Goal: Task Accomplishment & Management: Manage account settings

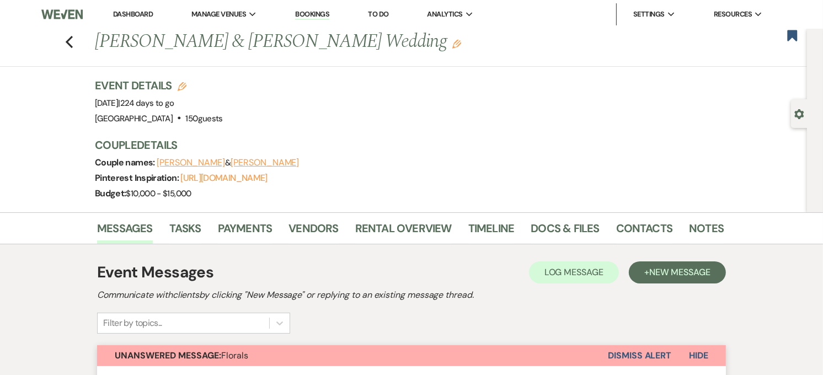
click at [128, 12] on link "Dashboard" at bounding box center [133, 13] width 40 height 9
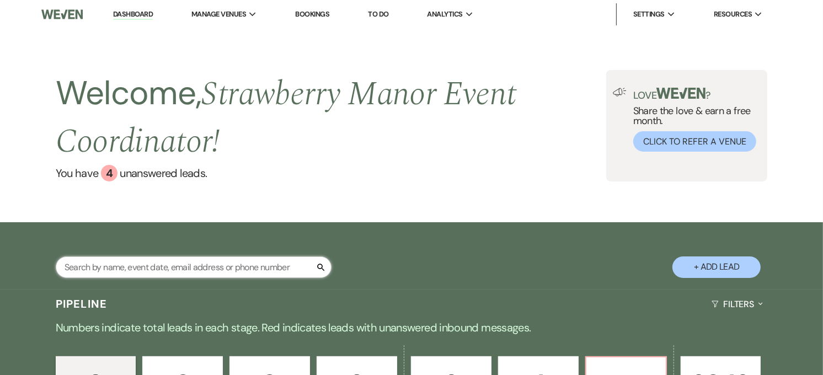
click at [214, 263] on input "text" at bounding box center [194, 268] width 276 height 22
type input "[PERSON_NAME]"
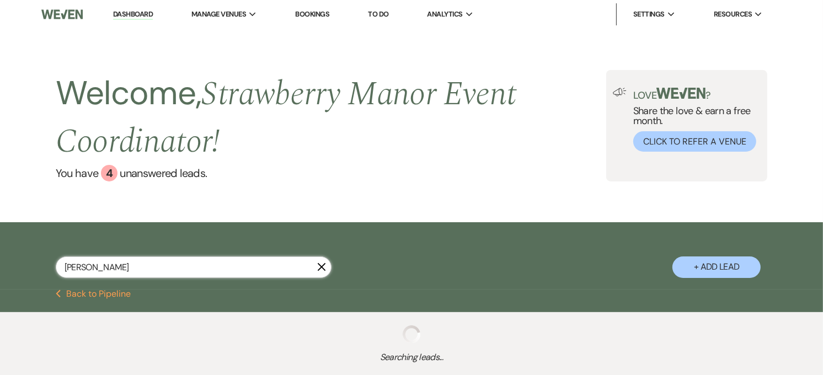
select select "8"
select select "3"
select select "8"
select select "5"
select select "8"
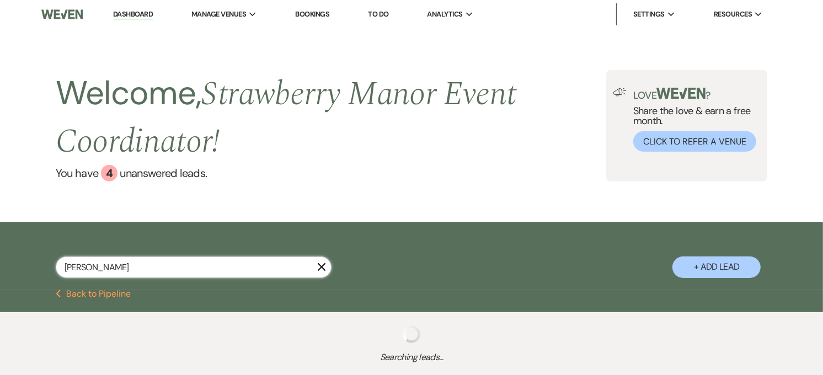
select select "5"
select select "8"
select select "4"
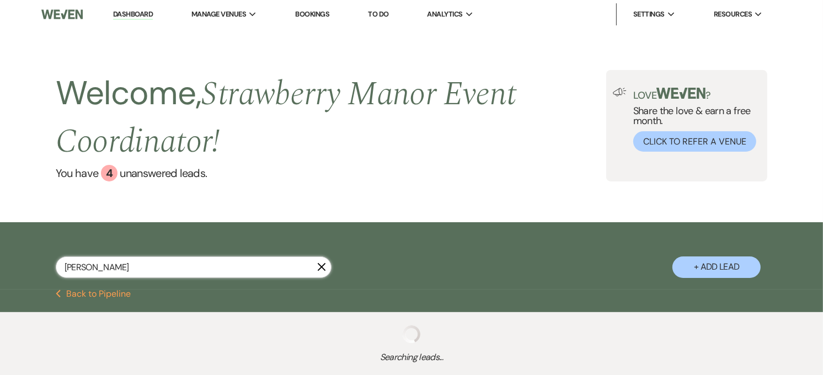
select select "8"
select select "5"
select select "8"
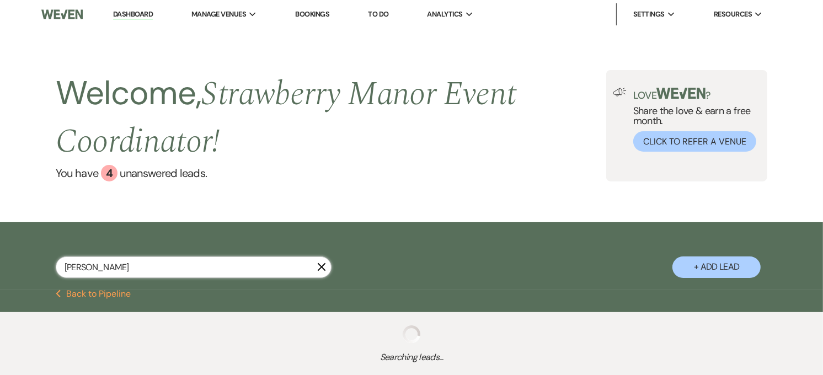
select select "5"
select select "8"
select select "5"
select select "8"
select select "5"
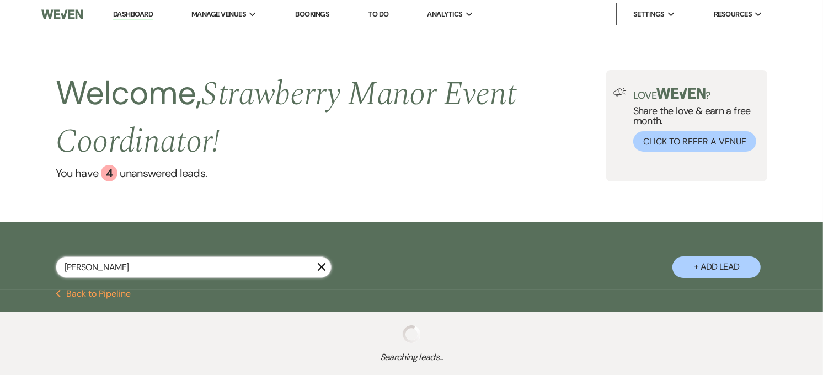
select select "8"
select select "5"
select select "8"
select select "5"
select select "8"
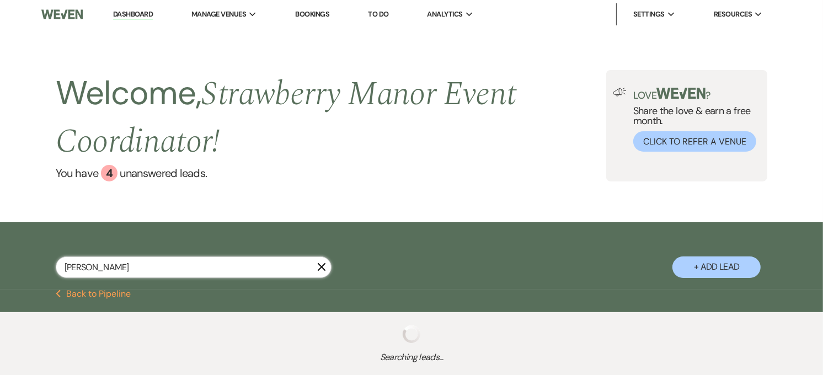
select select "5"
select select "8"
select select "5"
select select "8"
select select "5"
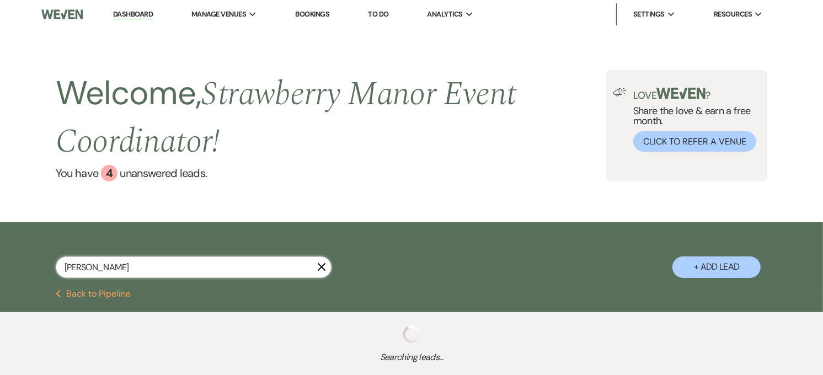
select select "8"
select select "5"
select select "8"
select select "5"
select select "8"
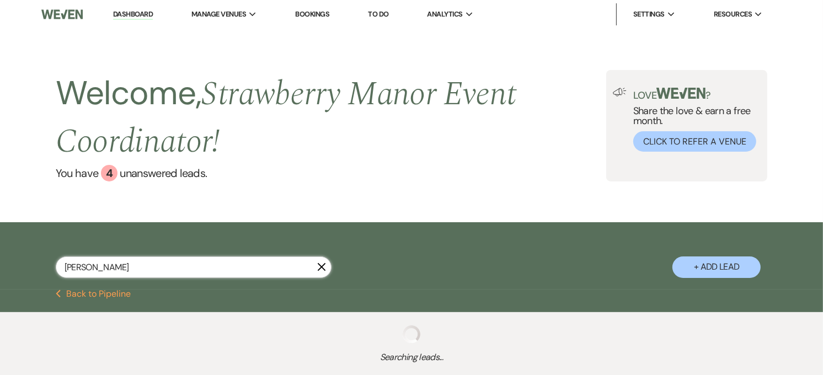
select select "5"
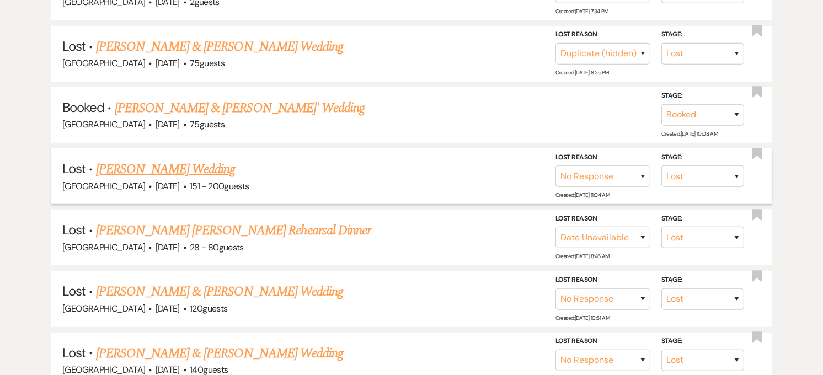
scroll to position [552, 0]
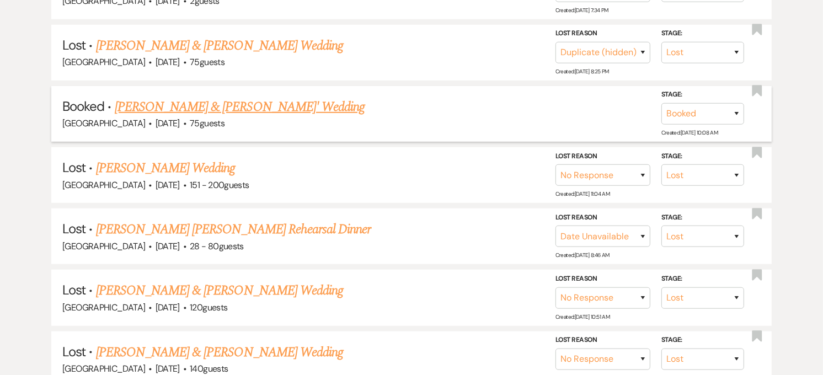
type input "[PERSON_NAME]"
click at [229, 106] on link "[PERSON_NAME] & [PERSON_NAME]' Wedding" at bounding box center [240, 107] width 251 height 20
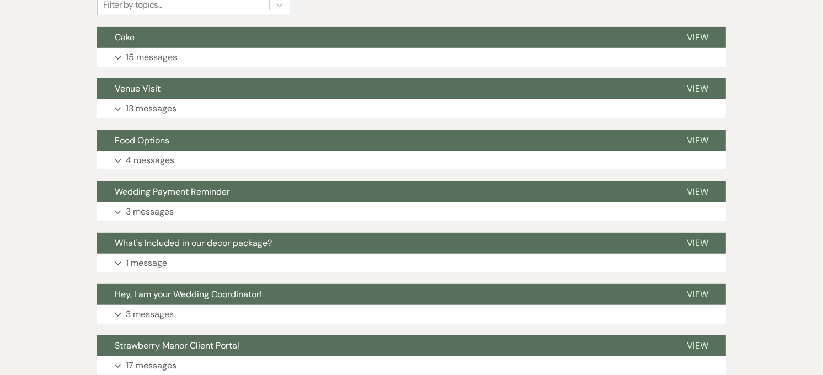
scroll to position [79, 0]
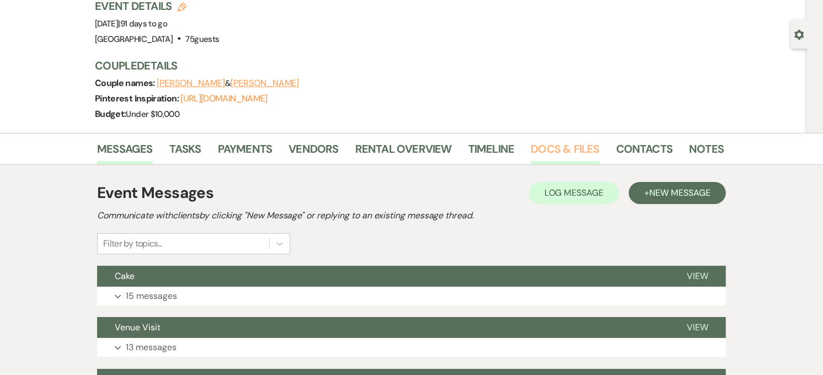
click at [557, 147] on link "Docs & Files" at bounding box center [565, 152] width 68 height 24
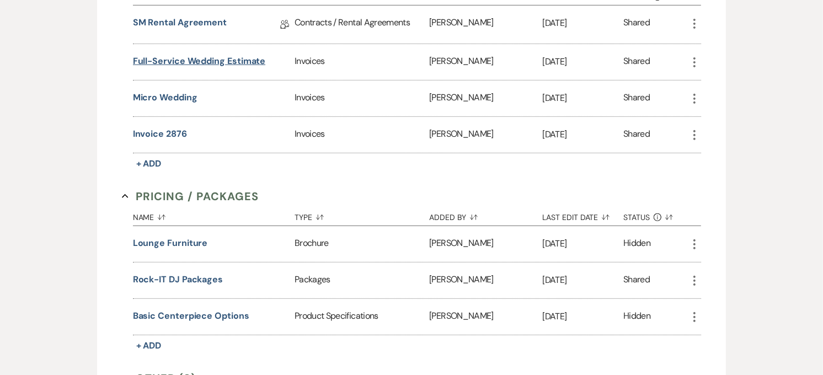
scroll to position [447, 0]
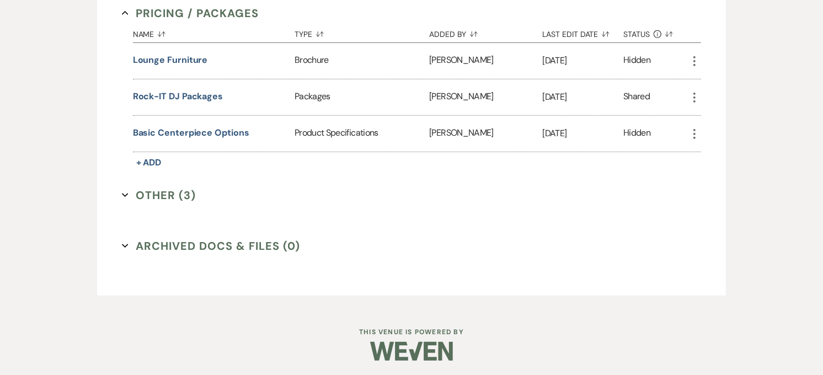
click at [170, 192] on button "Other (3) Expand" at bounding box center [159, 195] width 74 height 17
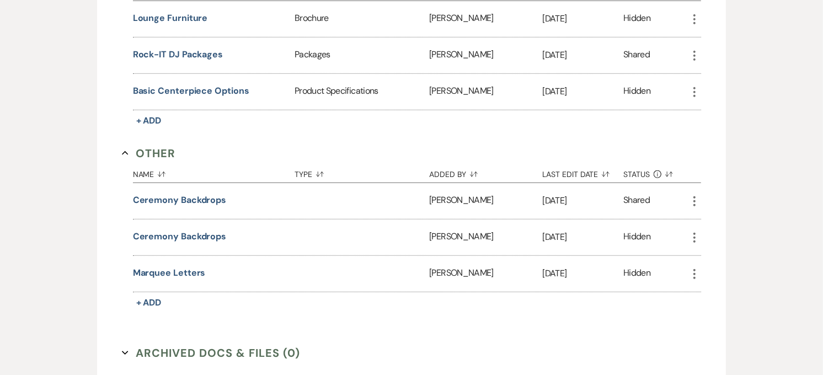
scroll to position [472, 0]
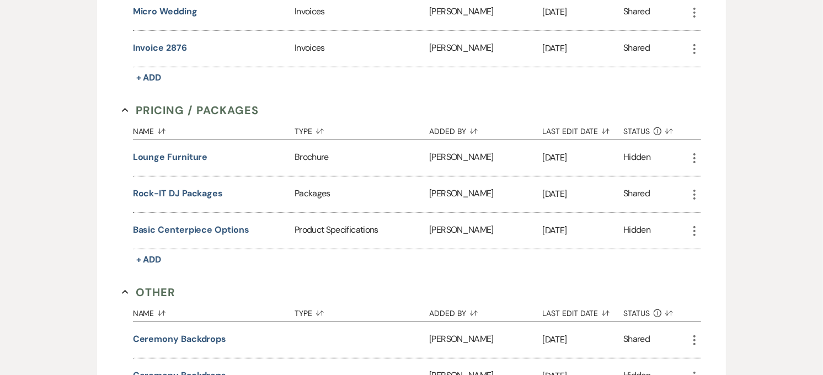
click at [152, 287] on button "Other Collapse" at bounding box center [149, 292] width 54 height 17
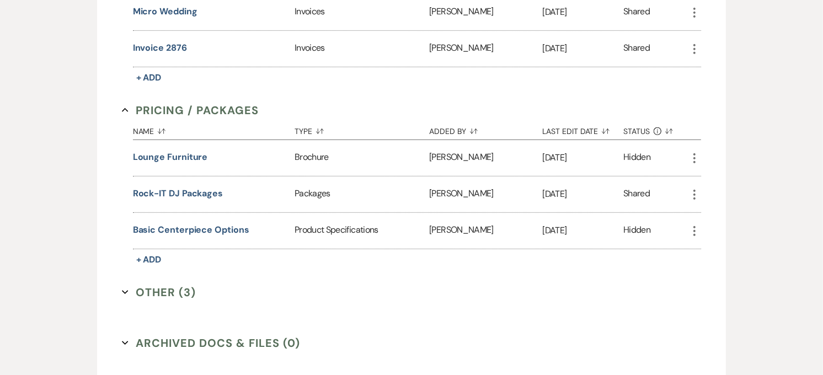
click at [169, 105] on button "Pricing / Packages Collapse" at bounding box center [190, 110] width 137 height 17
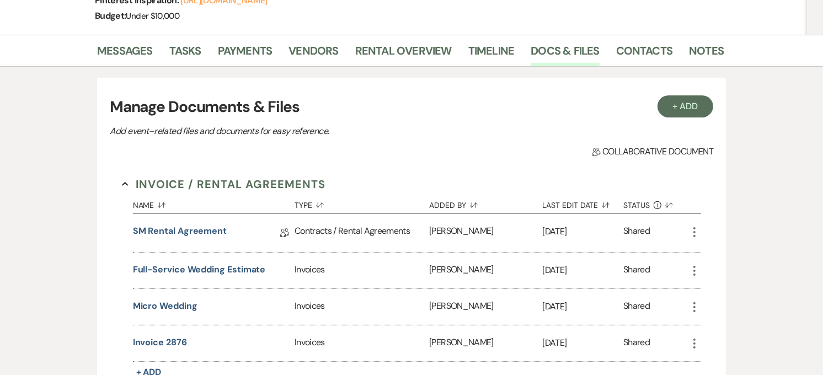
scroll to position [177, 0]
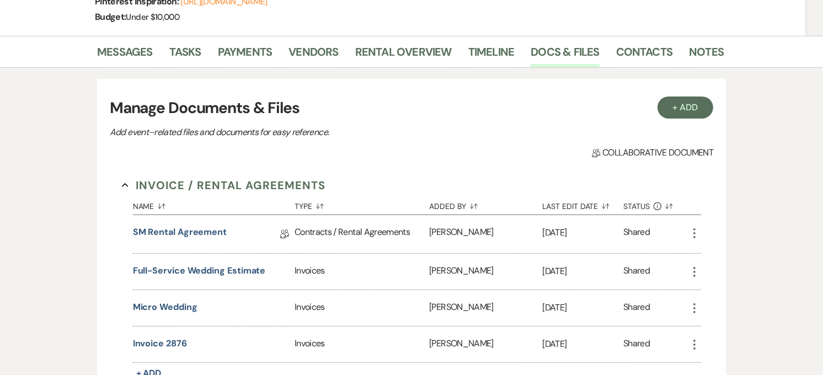
click at [163, 189] on button "Invoice / Rental Agreements Collapse" at bounding box center [224, 185] width 204 height 17
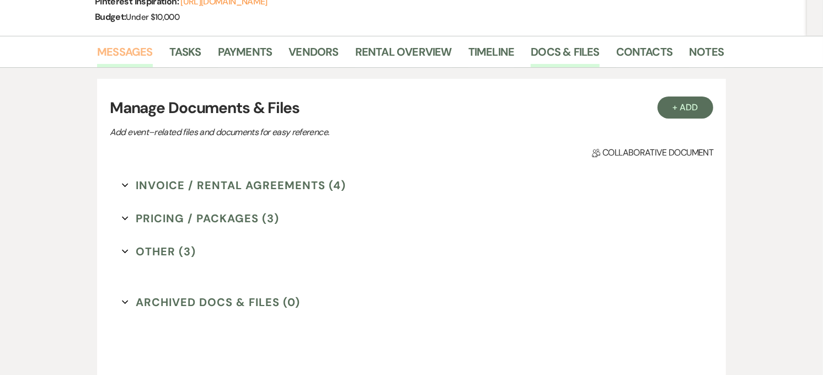
click at [119, 61] on link "Messages" at bounding box center [125, 55] width 56 height 24
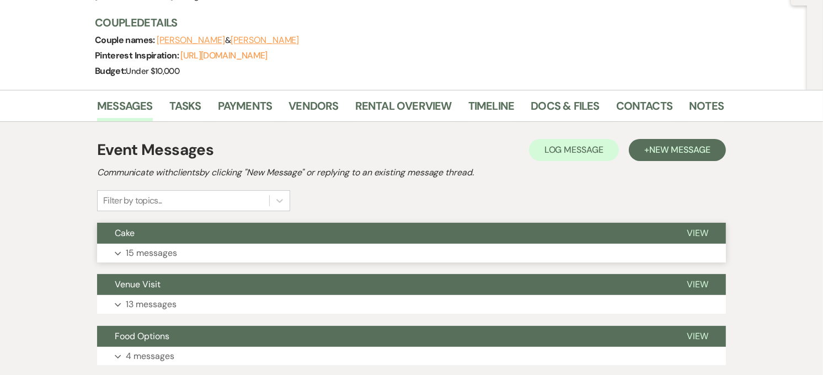
click at [167, 232] on button "Cake" at bounding box center [383, 233] width 572 height 21
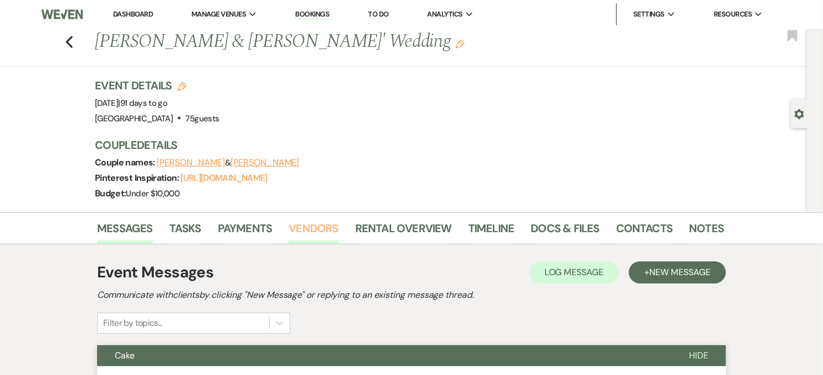
click at [302, 223] on link "Vendors" at bounding box center [314, 232] width 50 height 24
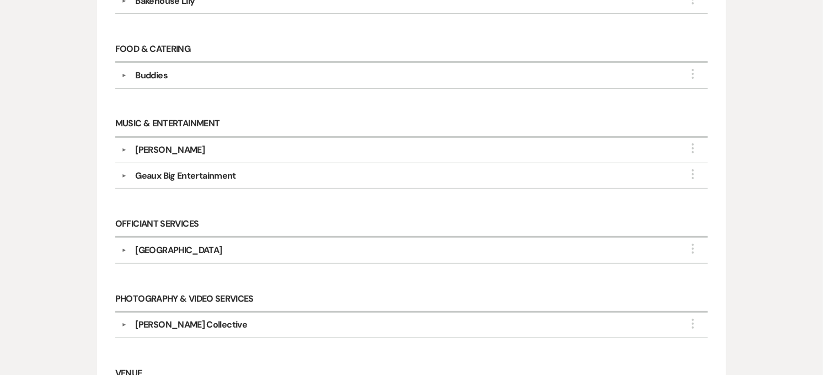
scroll to position [367, 0]
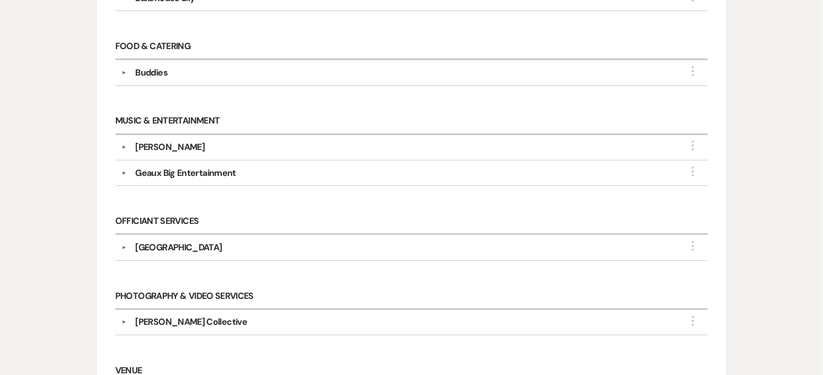
click at [168, 147] on div "[PERSON_NAME]" at bounding box center [170, 147] width 70 height 13
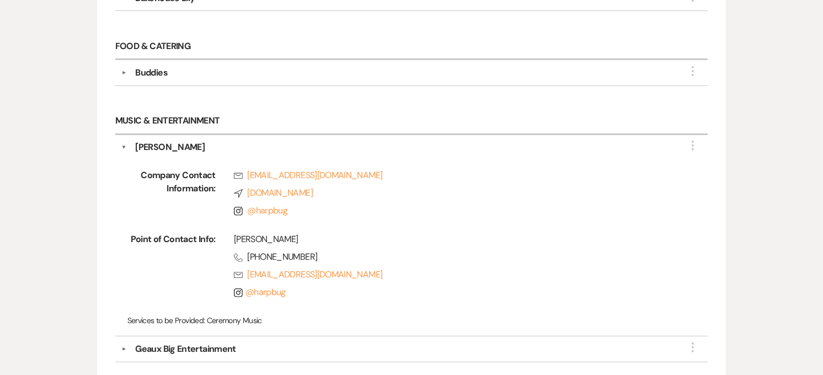
click at [168, 146] on div "[PERSON_NAME]" at bounding box center [170, 147] width 70 height 13
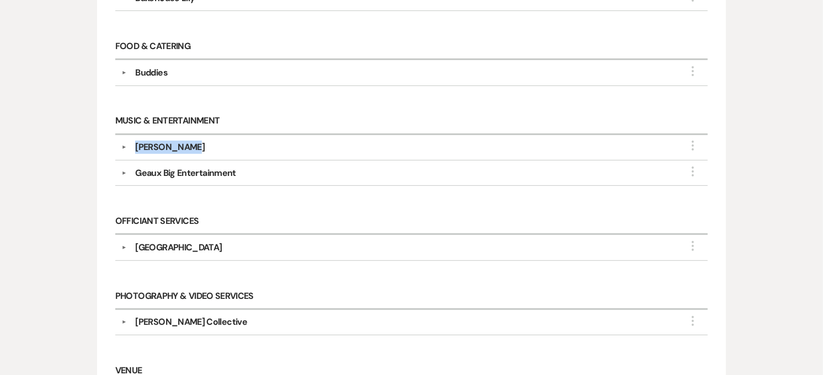
drag, startPoint x: 194, startPoint y: 151, endPoint x: 133, endPoint y: 153, distance: 60.7
click at [133, 153] on div "[PERSON_NAME]" at bounding box center [414, 147] width 576 height 13
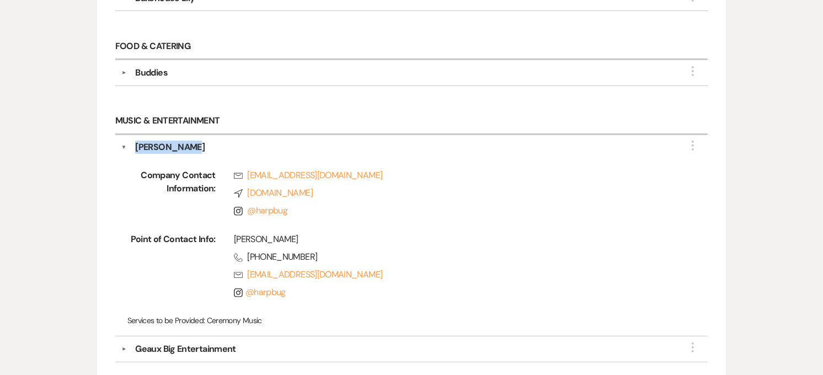
drag, startPoint x: 133, startPoint y: 153, endPoint x: 185, endPoint y: 153, distance: 51.9
click at [185, 153] on div "[PERSON_NAME]" at bounding box center [170, 147] width 70 height 13
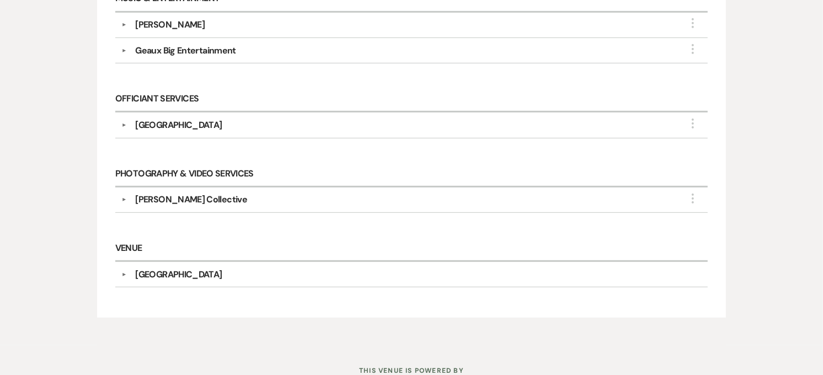
scroll to position [429, 0]
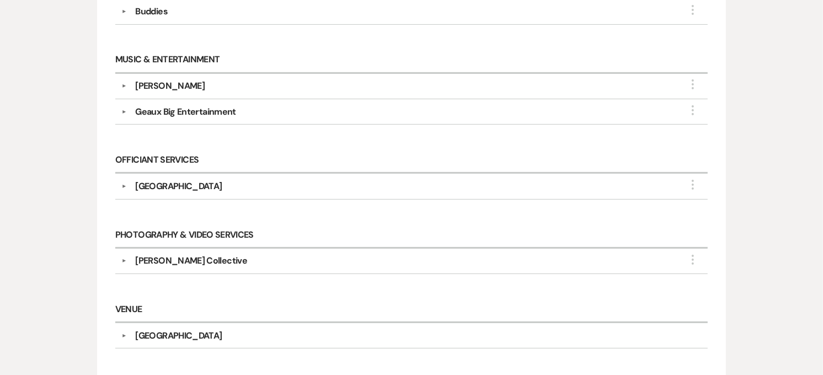
click at [217, 257] on div "[PERSON_NAME] Collective" at bounding box center [191, 260] width 112 height 13
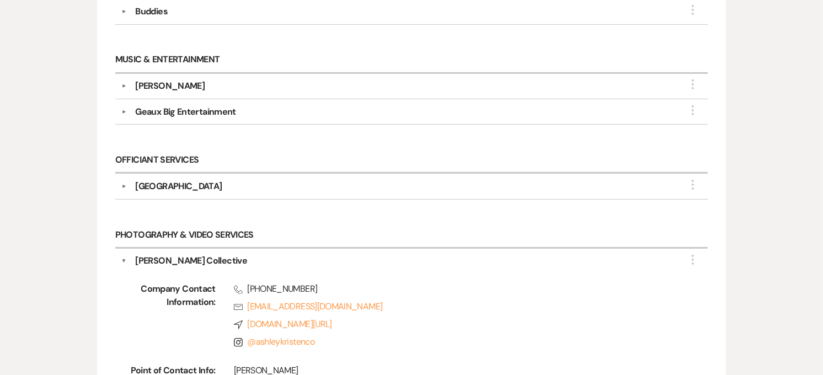
click at [210, 261] on div "[PERSON_NAME] Collective" at bounding box center [191, 260] width 112 height 13
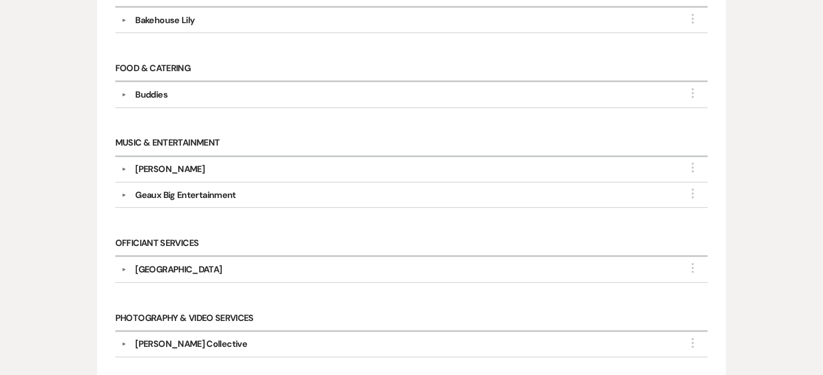
scroll to position [306, 0]
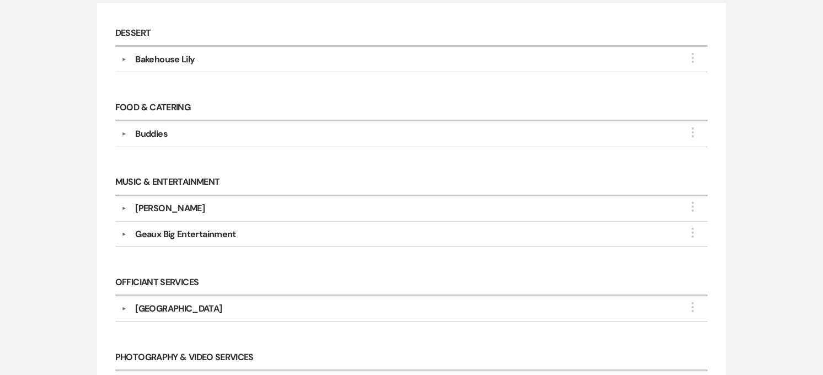
click at [166, 61] on div "Bakehouse Lily" at bounding box center [165, 59] width 60 height 13
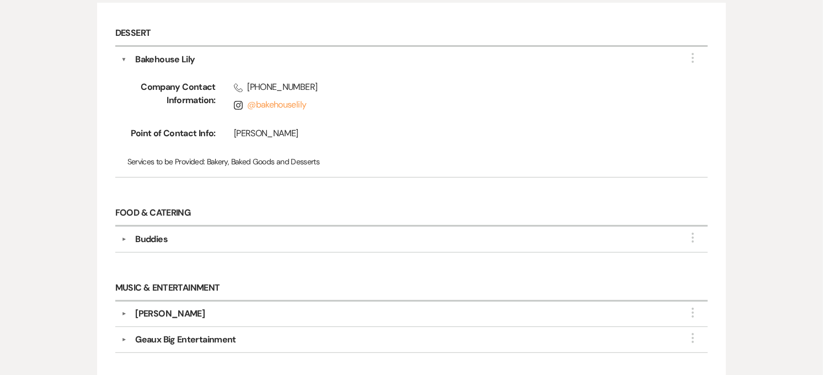
click at [182, 61] on div "Bakehouse Lily" at bounding box center [165, 59] width 60 height 13
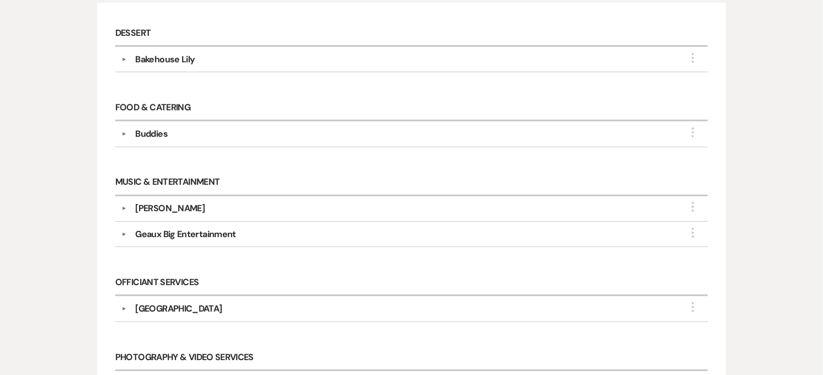
click at [187, 56] on div "Bakehouse Lily" at bounding box center [165, 59] width 60 height 13
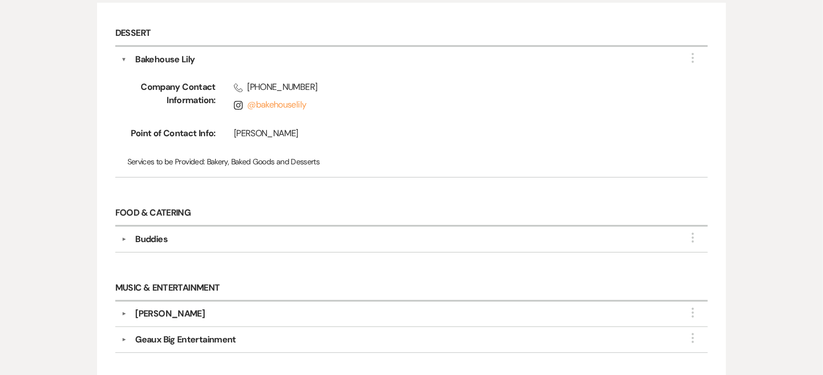
click at [183, 57] on div "Bakehouse Lily" at bounding box center [165, 59] width 60 height 13
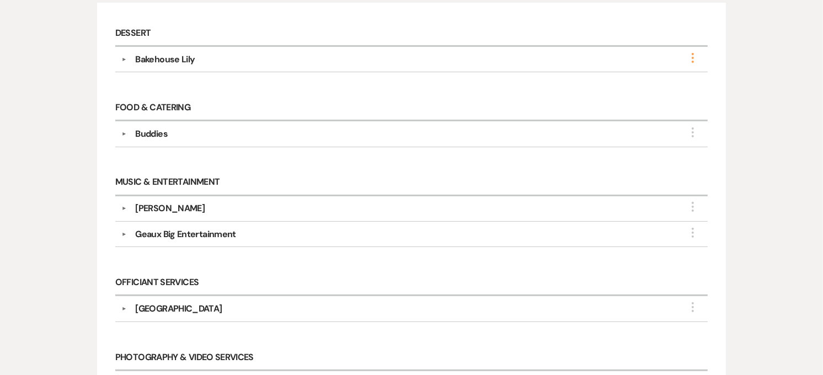
click at [688, 59] on icon "More" at bounding box center [692, 57] width 13 height 13
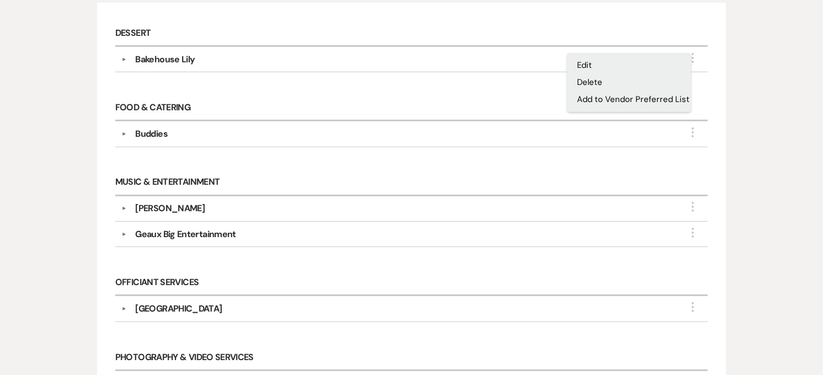
click at [743, 72] on div "Messages Tasks Payments Vendors Rental Overview Timeline Docs & Files Contacts …" at bounding box center [411, 218] width 823 height 624
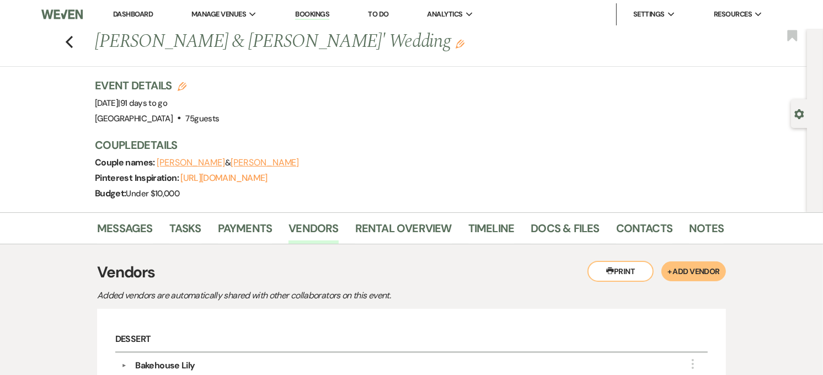
scroll to position [61, 0]
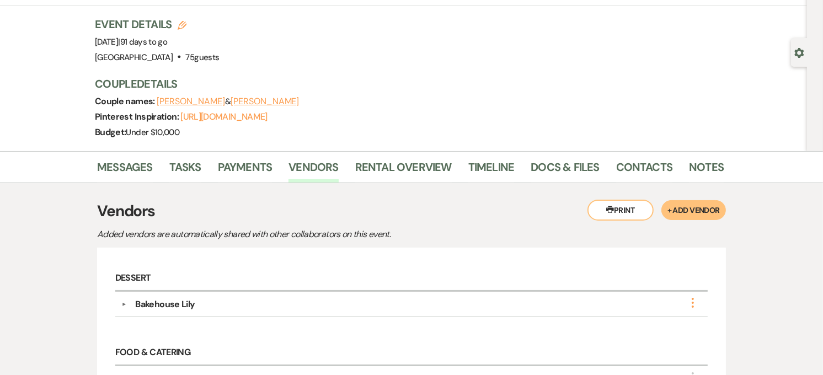
click at [691, 306] on icon "More" at bounding box center [692, 302] width 13 height 13
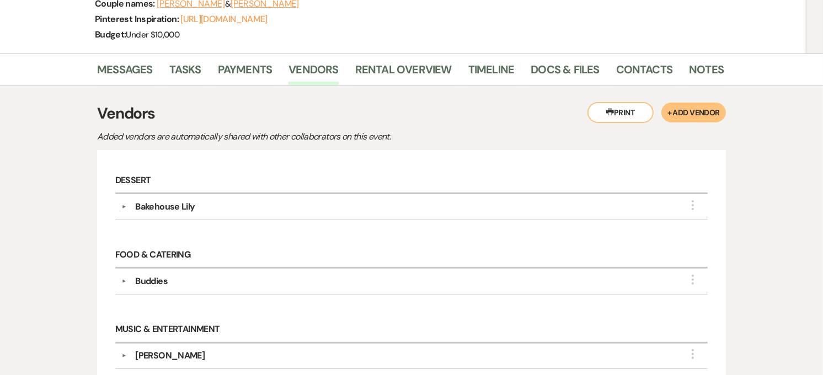
scroll to position [245, 0]
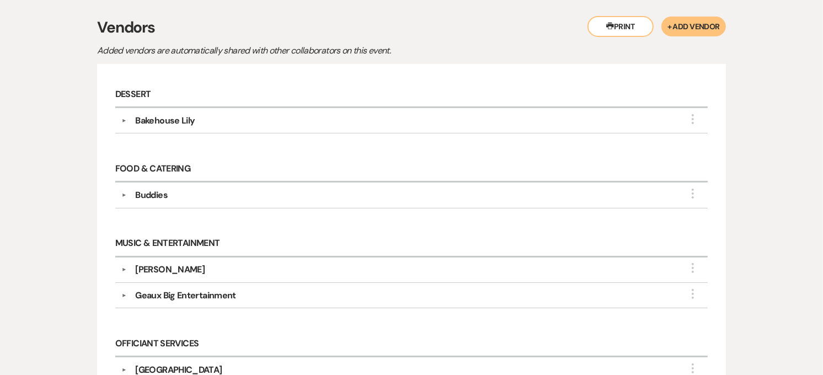
click at [170, 117] on div "Bakehouse Lily" at bounding box center [165, 120] width 60 height 13
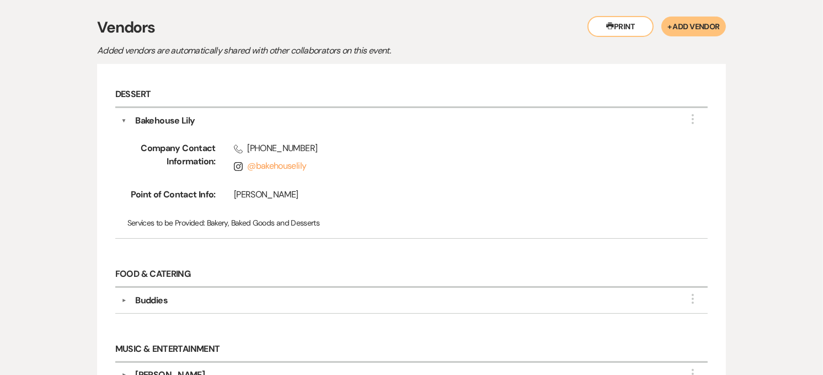
click at [182, 121] on div "Bakehouse Lily" at bounding box center [165, 120] width 60 height 13
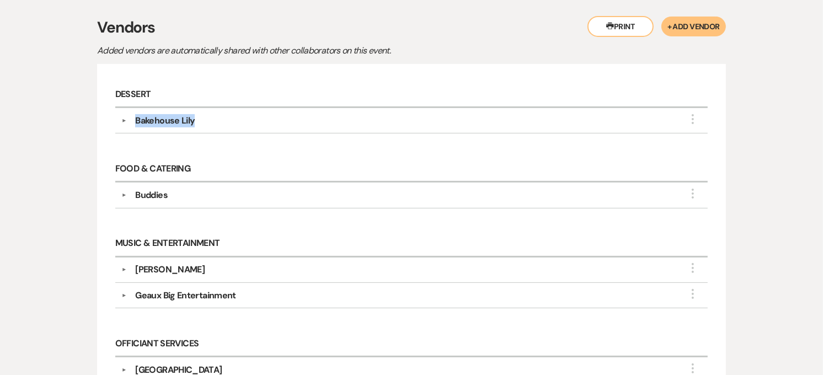
drag, startPoint x: 195, startPoint y: 120, endPoint x: 136, endPoint y: 121, distance: 59.1
click at [136, 121] on div "Bakehouse Lily" at bounding box center [414, 120] width 576 height 13
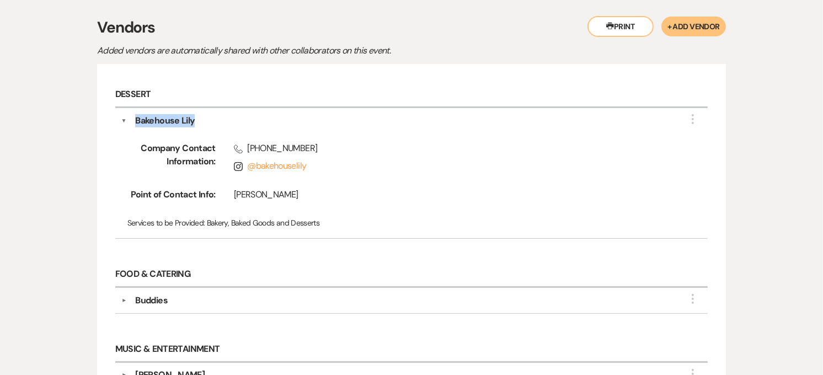
copy div "Bakehouse Lily"
drag, startPoint x: 309, startPoint y: 146, endPoint x: 248, endPoint y: 148, distance: 60.7
click at [248, 148] on span "Phone [PHONE_NUMBER]" at bounding box center [453, 148] width 439 height 13
copy span "[PHONE_NUMBER]"
drag, startPoint x: 295, startPoint y: 190, endPoint x: 232, endPoint y: 191, distance: 62.9
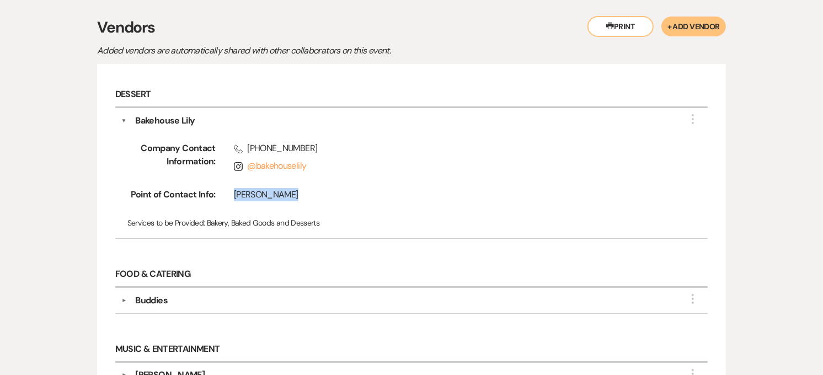
click at [232, 191] on div "[PERSON_NAME]" at bounding box center [444, 197] width 457 height 18
copy div "[PERSON_NAME]"
drag, startPoint x: 156, startPoint y: 114, endPoint x: 219, endPoint y: 133, distance: 65.1
click at [156, 114] on div "Bakehouse Lily" at bounding box center [165, 120] width 60 height 13
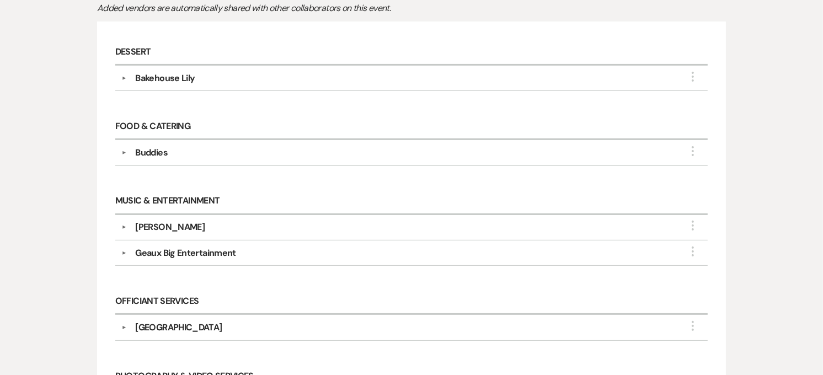
scroll to position [306, 0]
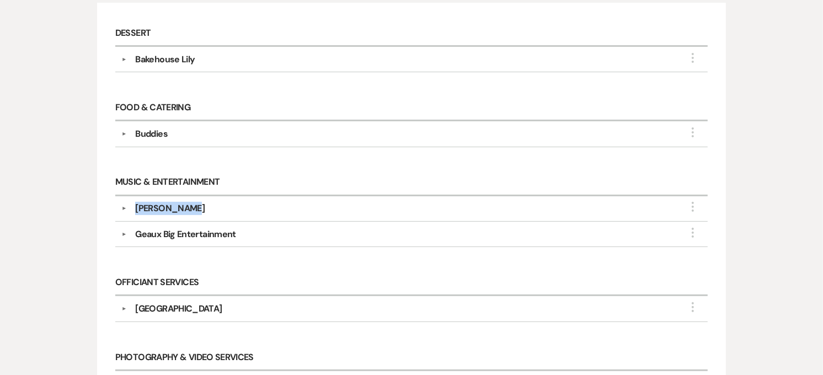
drag, startPoint x: 196, startPoint y: 214, endPoint x: 125, endPoint y: 215, distance: 70.6
click at [125, 215] on div "▼ [PERSON_NAME] More" at bounding box center [411, 208] width 581 height 13
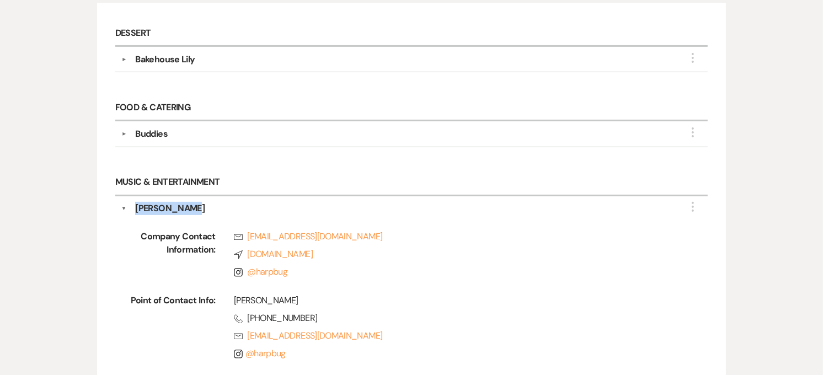
copy div "▼ [PERSON_NAME]"
click at [173, 207] on div "[PERSON_NAME]" at bounding box center [170, 208] width 70 height 13
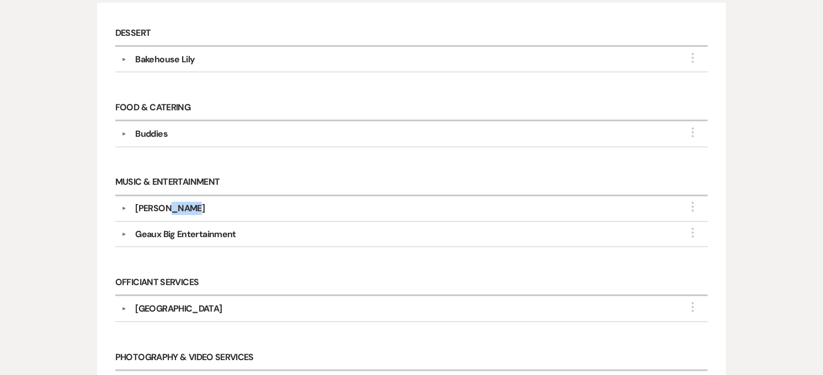
click at [173, 207] on div "[PERSON_NAME]" at bounding box center [170, 208] width 70 height 13
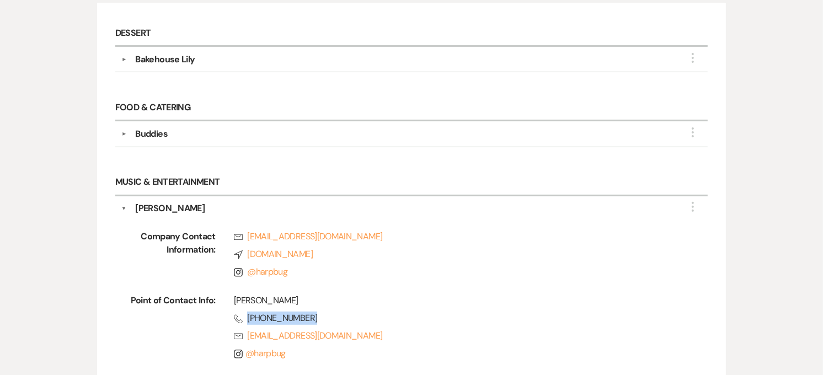
drag, startPoint x: 315, startPoint y: 316, endPoint x: 247, endPoint y: 322, distance: 68.7
click at [247, 322] on span "Phone [PHONE_NUMBER]" at bounding box center [453, 318] width 439 height 13
copy span "[PHONE_NUMBER]"
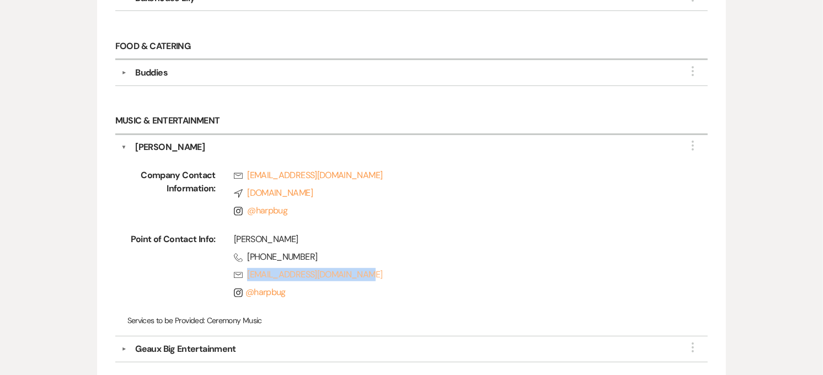
drag, startPoint x: 367, startPoint y: 265, endPoint x: 247, endPoint y: 274, distance: 120.6
click at [247, 274] on div "[PERSON_NAME] Phone [PHONE_NUMBER] Rsvp [EMAIL_ADDRESS][DOMAIN_NAME] Instagram …" at bounding box center [444, 268] width 457 height 71
copy link "[EMAIL_ADDRESS][DOMAIN_NAME]"
click at [160, 150] on div "[PERSON_NAME]" at bounding box center [170, 147] width 70 height 13
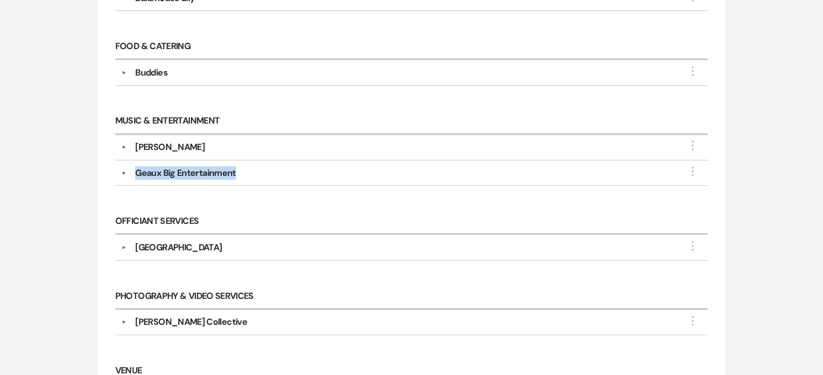
drag, startPoint x: 239, startPoint y: 172, endPoint x: 138, endPoint y: 181, distance: 100.9
click at [138, 181] on div "▼ Geaux Big Entertainment More Company Contact Information: Phone [PHONE_NUMBER…" at bounding box center [411, 173] width 593 height 25
copy div "Geaux Big Entertainment"
click at [167, 169] on div "Geaux Big Entertainment" at bounding box center [185, 173] width 100 height 13
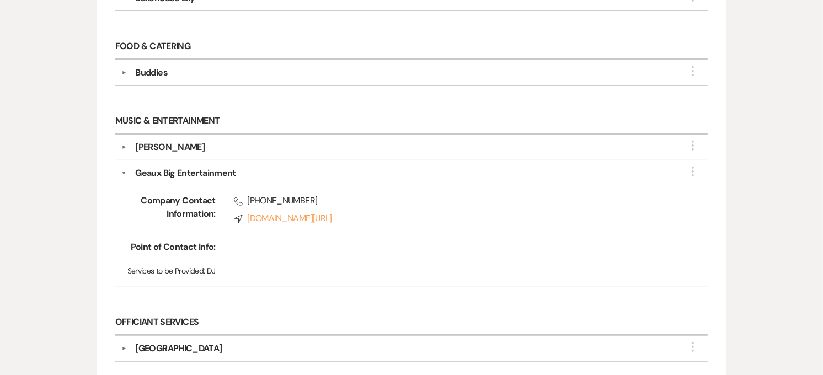
click at [181, 177] on div "Geaux Big Entertainment" at bounding box center [185, 173] width 100 height 13
